Goal: Information Seeking & Learning: Learn about a topic

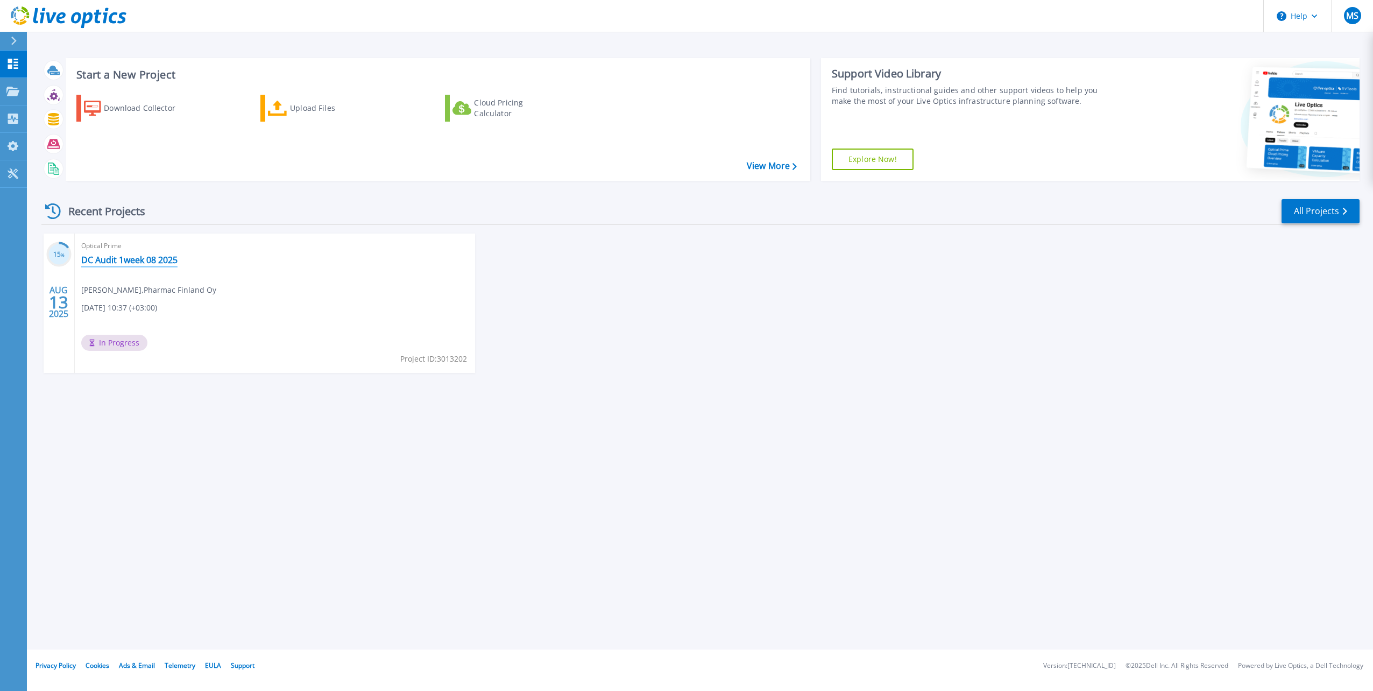
click at [143, 264] on link "DC Audit 1week 08 2025" at bounding box center [129, 260] width 96 height 11
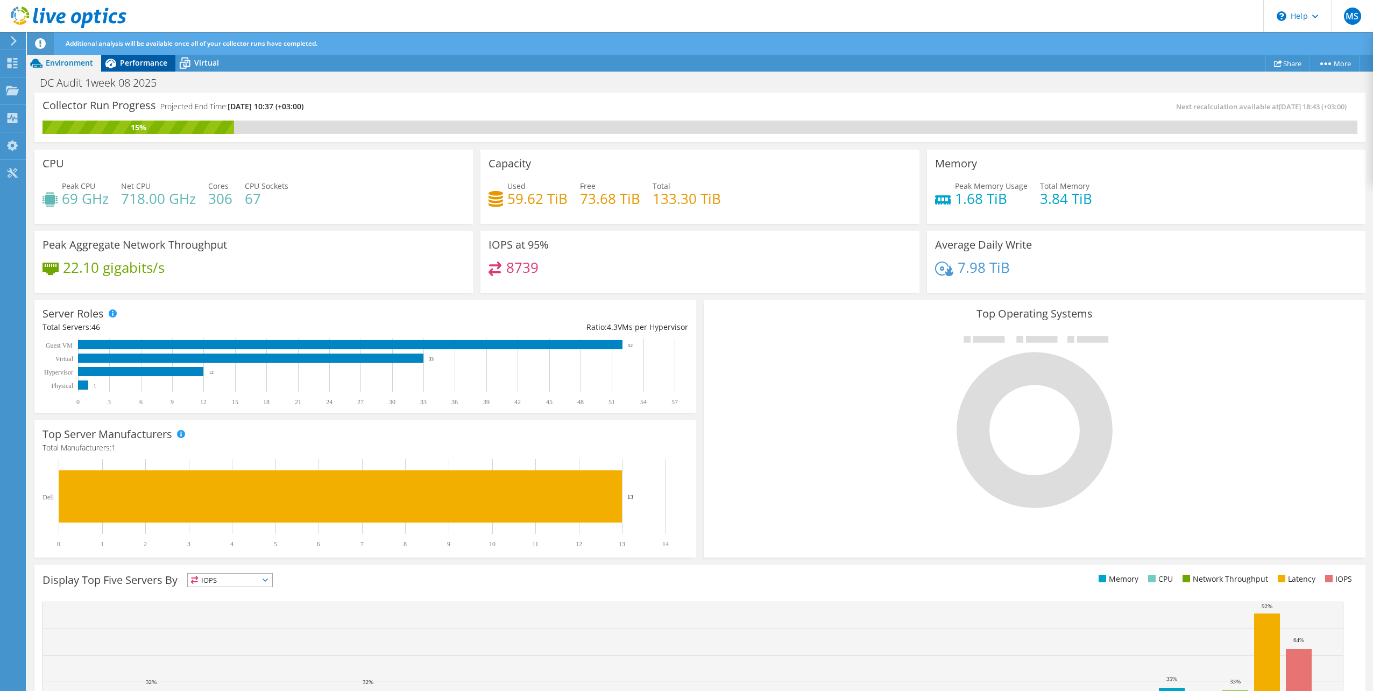
click at [138, 67] on span "Performance" at bounding box center [143, 63] width 47 height 10
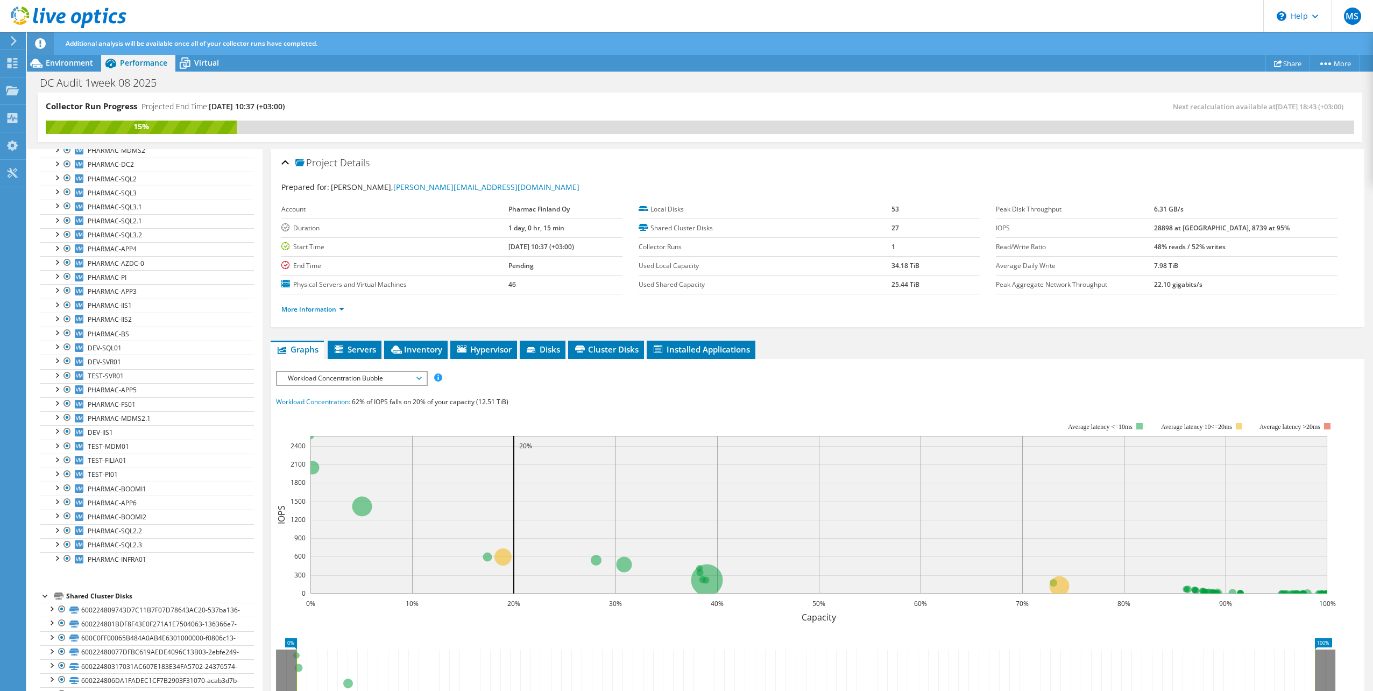
scroll to position [54, 0]
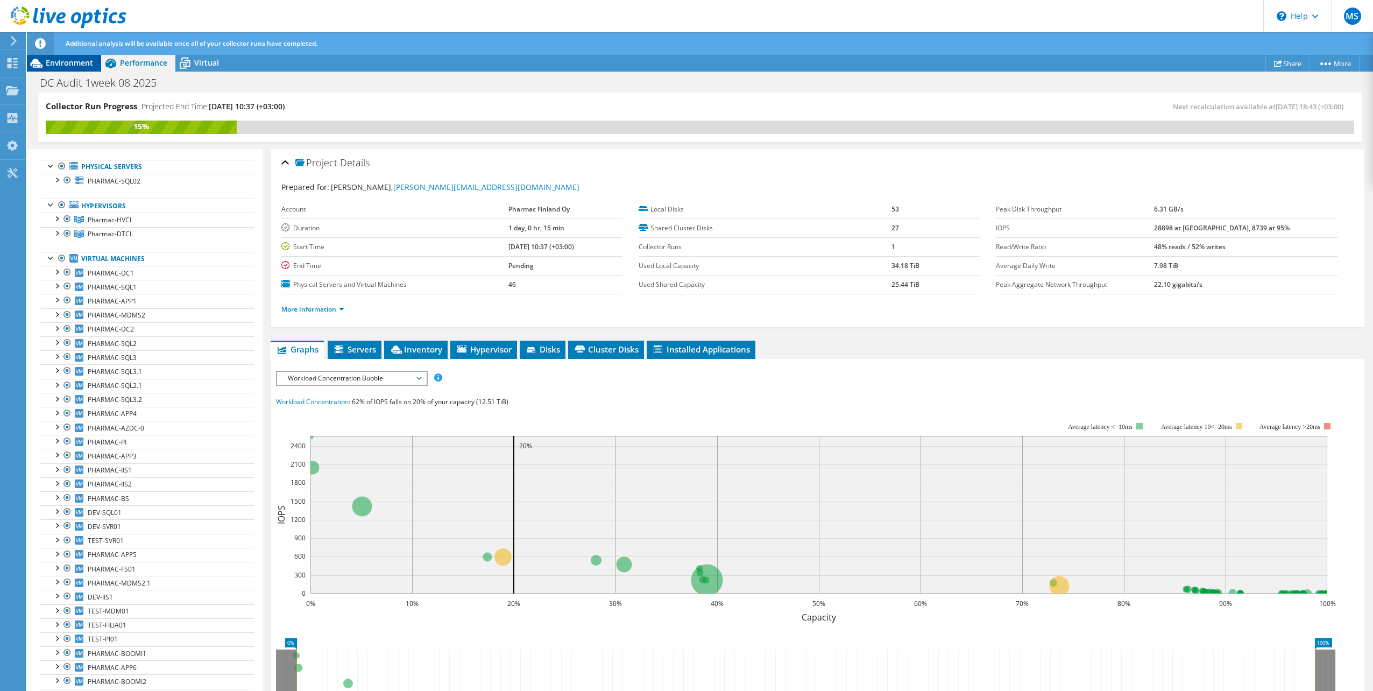
click at [68, 70] on div "Environment" at bounding box center [64, 62] width 74 height 17
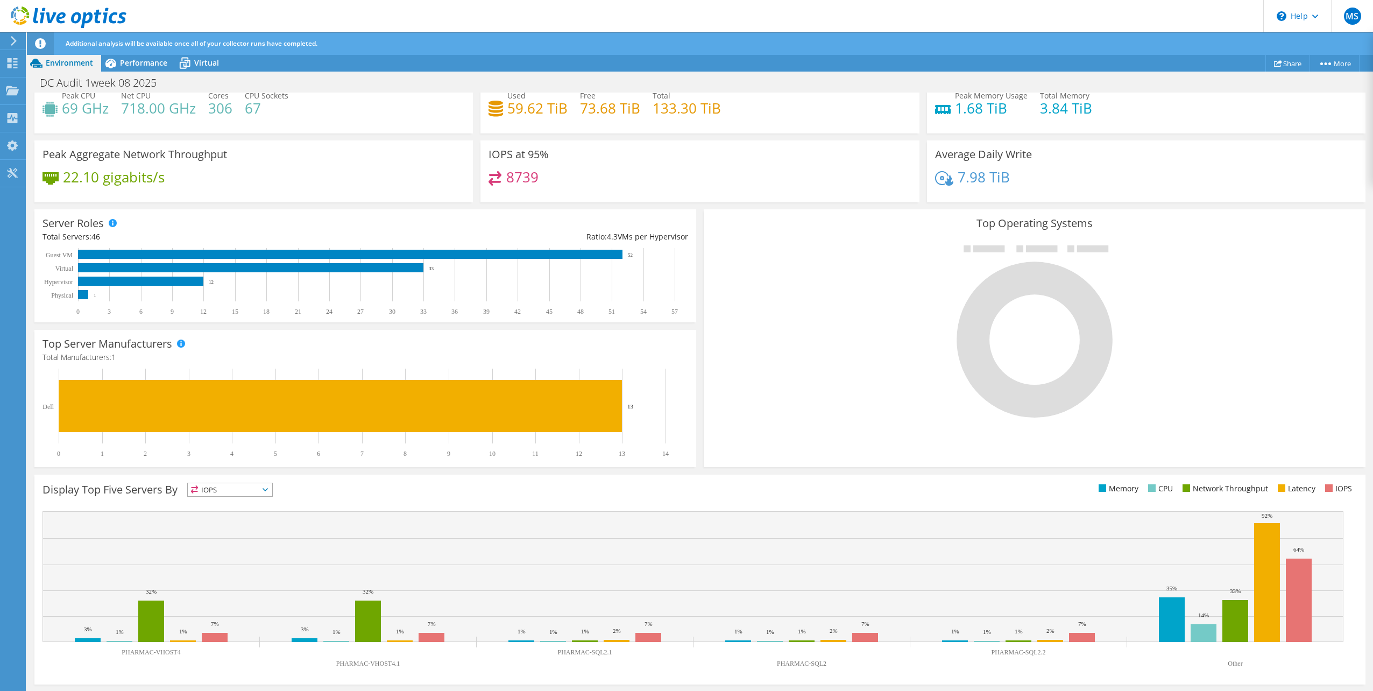
scroll to position [0, 0]
click at [152, 63] on span "Performance" at bounding box center [143, 63] width 47 height 10
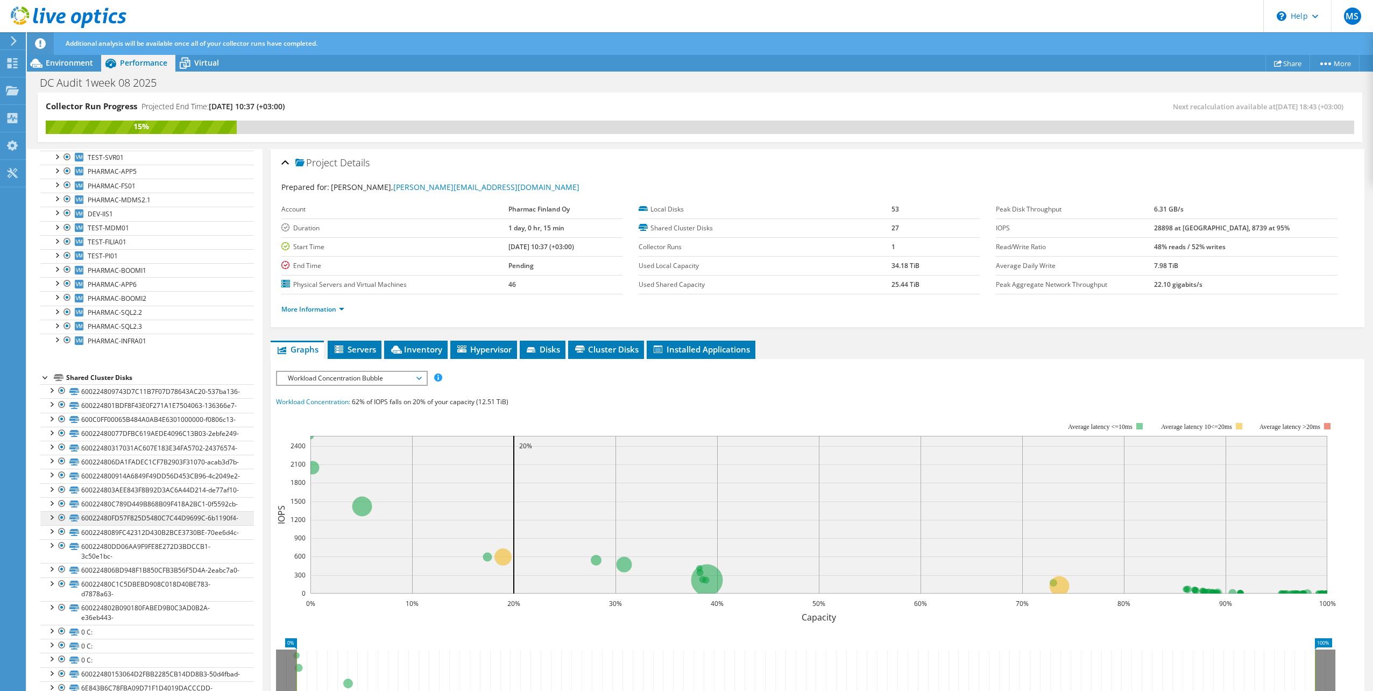
scroll to position [418, 0]
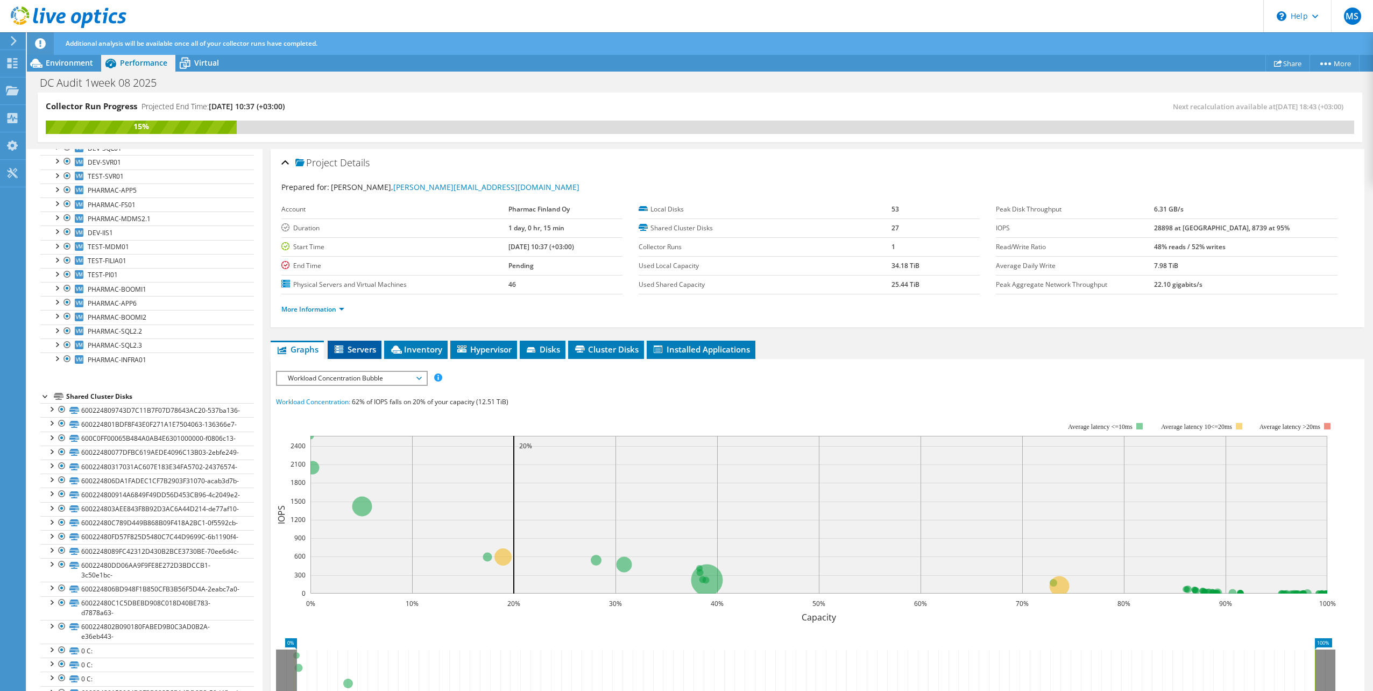
click at [345, 348] on icon at bounding box center [340, 349] width 11 height 9
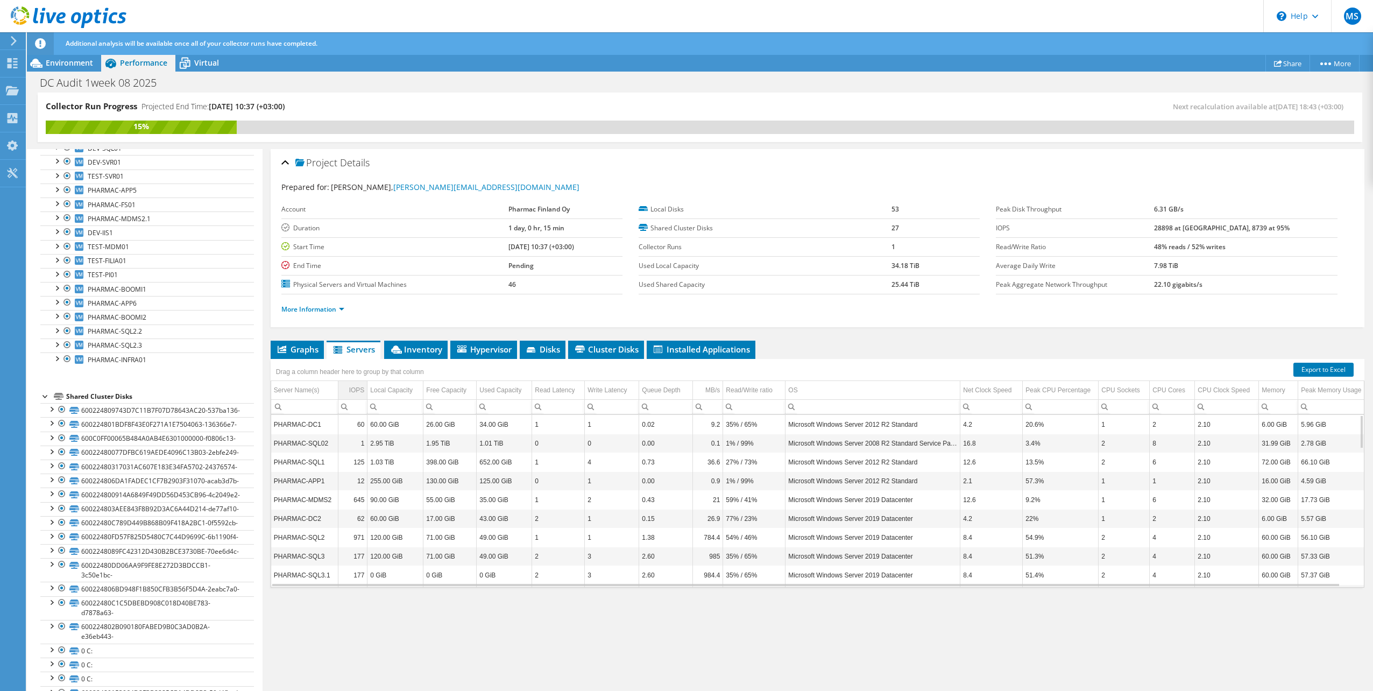
click at [356, 383] on td "IOPS" at bounding box center [352, 390] width 29 height 19
click at [356, 387] on div "IOPS" at bounding box center [357, 390] width 14 height 13
click at [300, 351] on span "Graphs" at bounding box center [297, 349] width 43 height 11
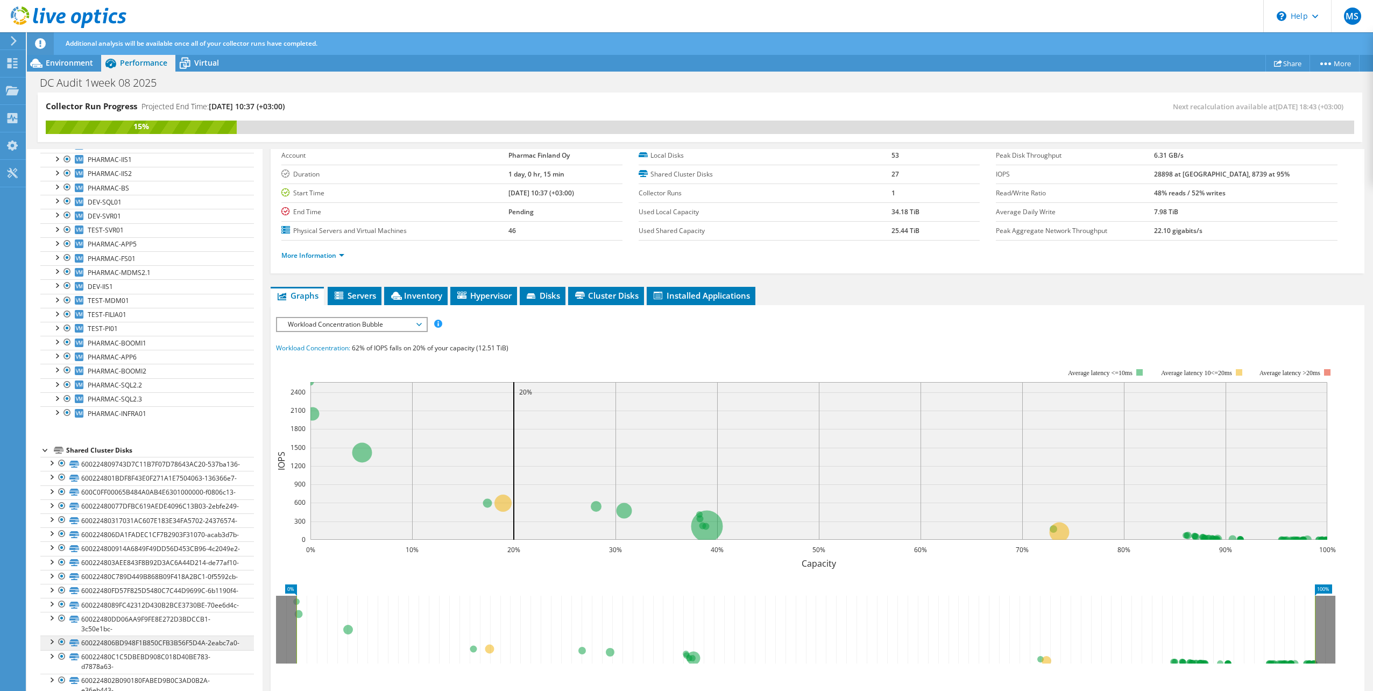
scroll to position [149, 0]
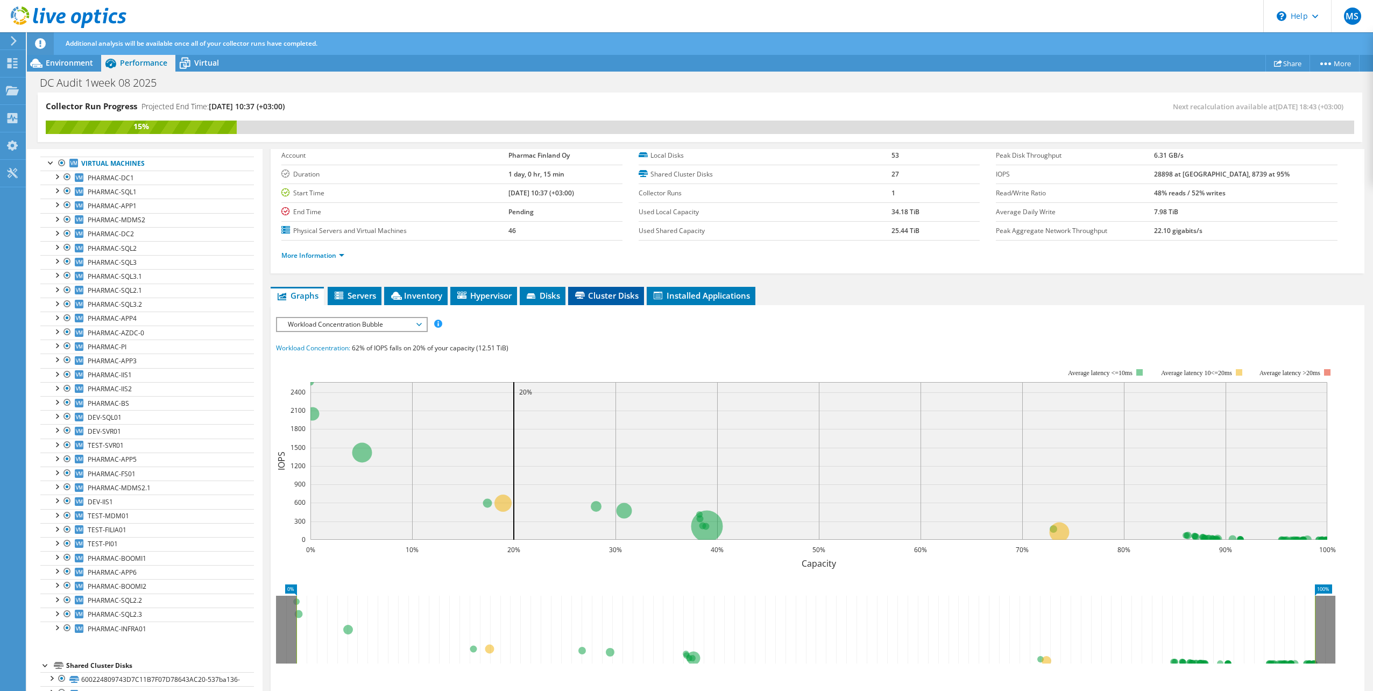
click at [612, 297] on span "Cluster Disks" at bounding box center [606, 295] width 65 height 11
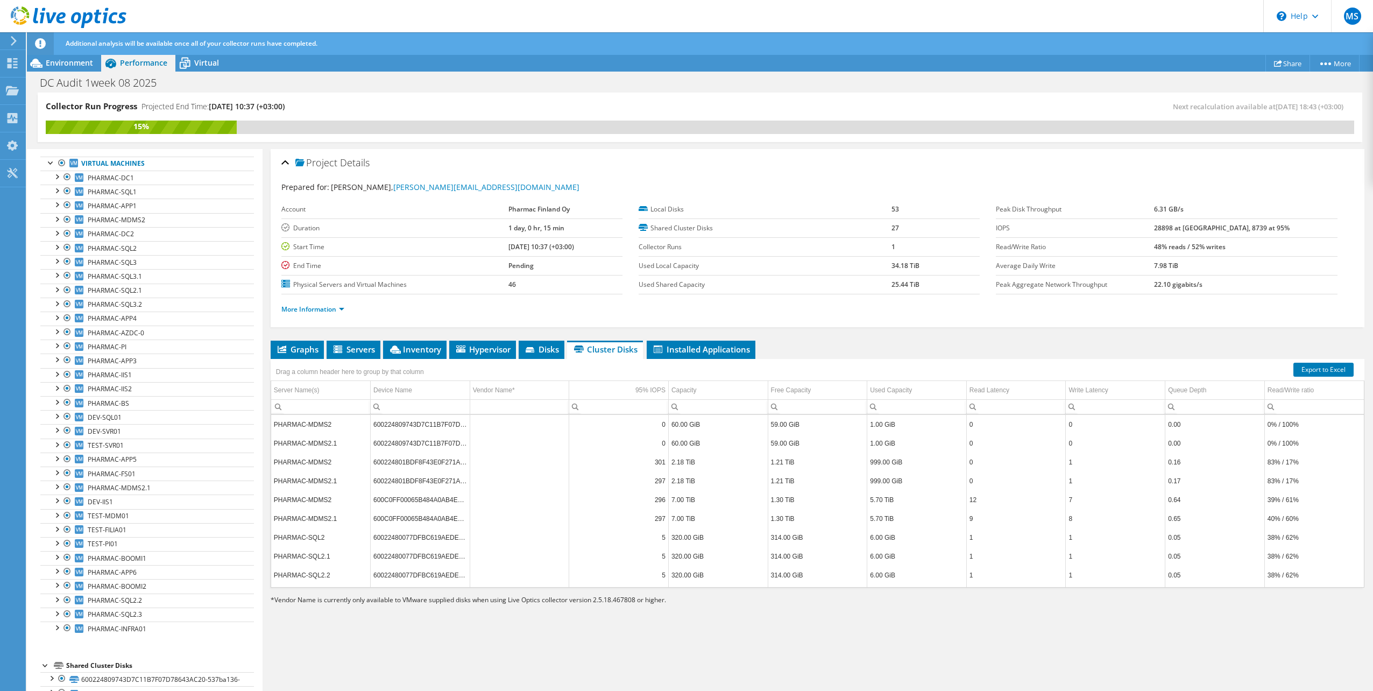
scroll to position [65, 0]
click at [560, 343] on li "Disks" at bounding box center [542, 350] width 46 height 18
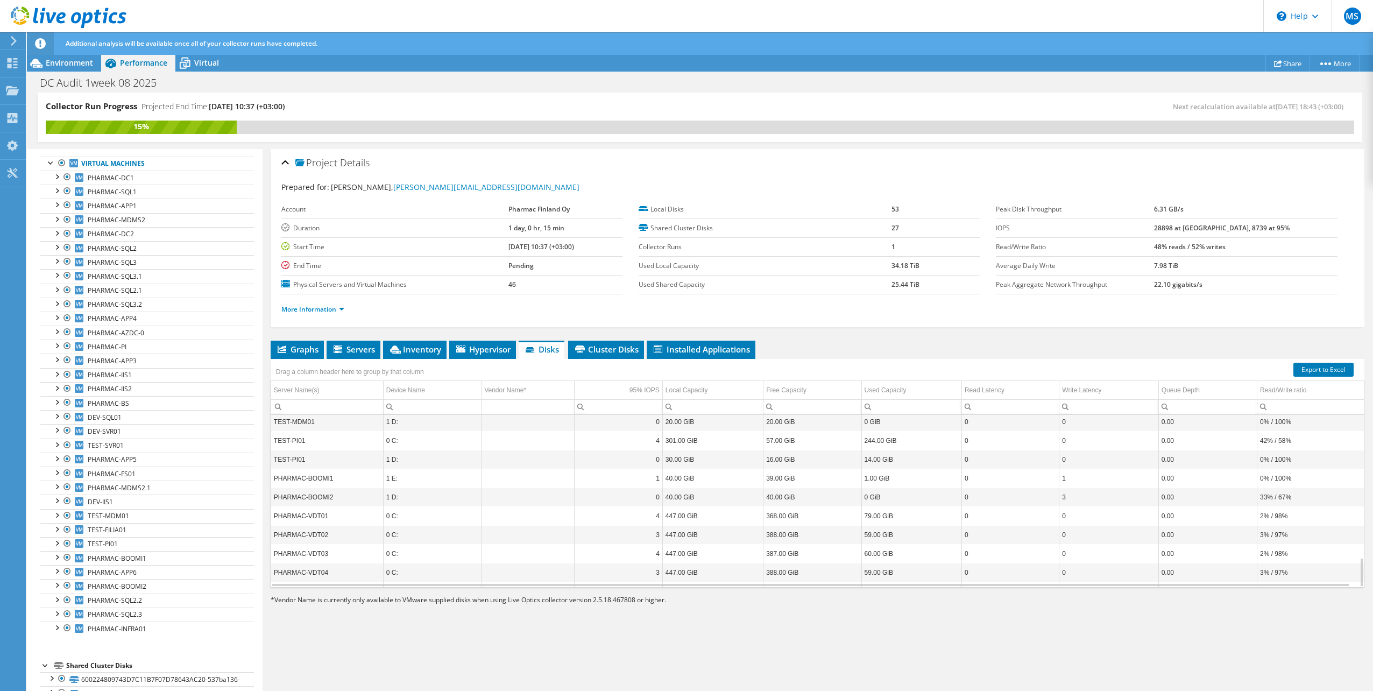
scroll to position [831, 0]
click at [608, 343] on li "Cluster Disks" at bounding box center [606, 350] width 76 height 18
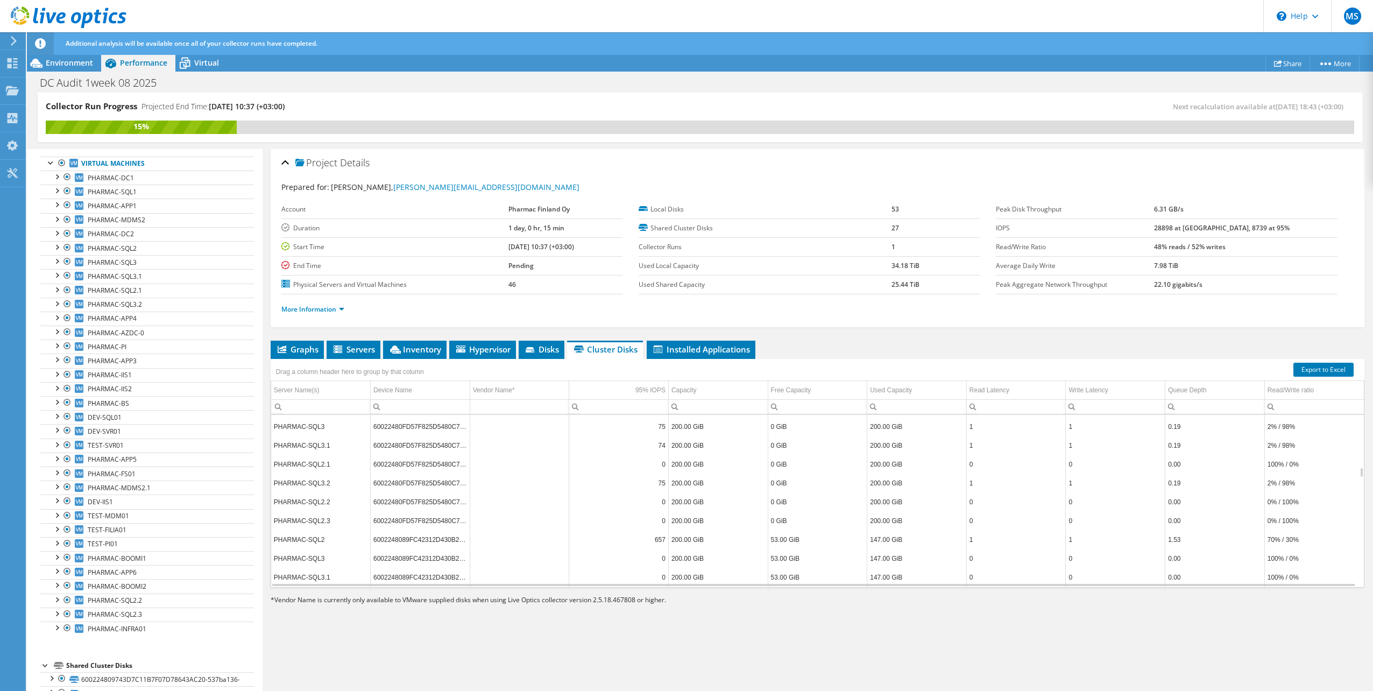
scroll to position [0, 0]
click at [295, 348] on span "Graphs" at bounding box center [297, 349] width 43 height 11
